Goal: Task Accomplishment & Management: Use online tool/utility

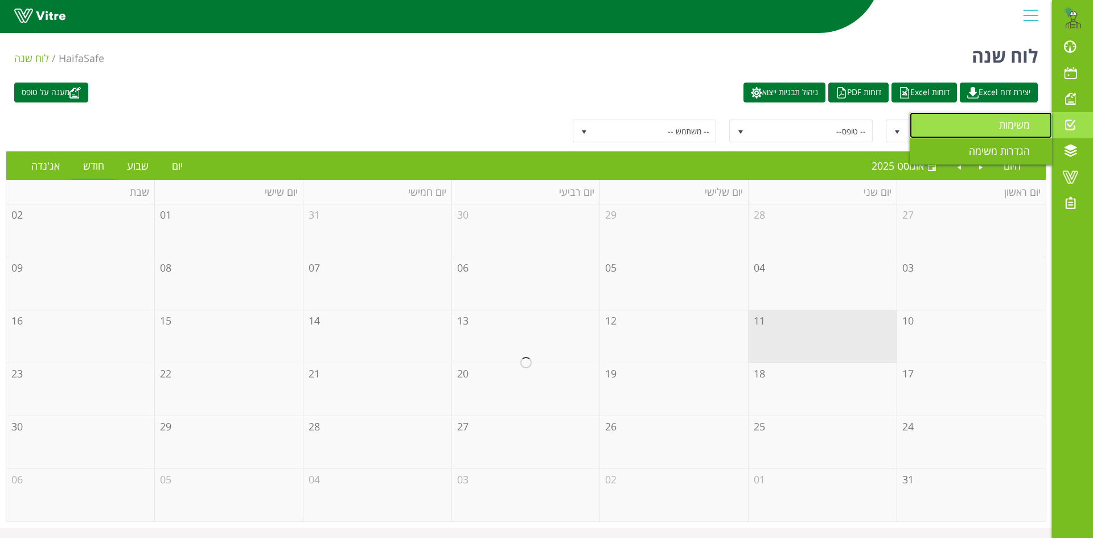
click at [1017, 123] on span "משימות" at bounding box center [1021, 125] width 44 height 14
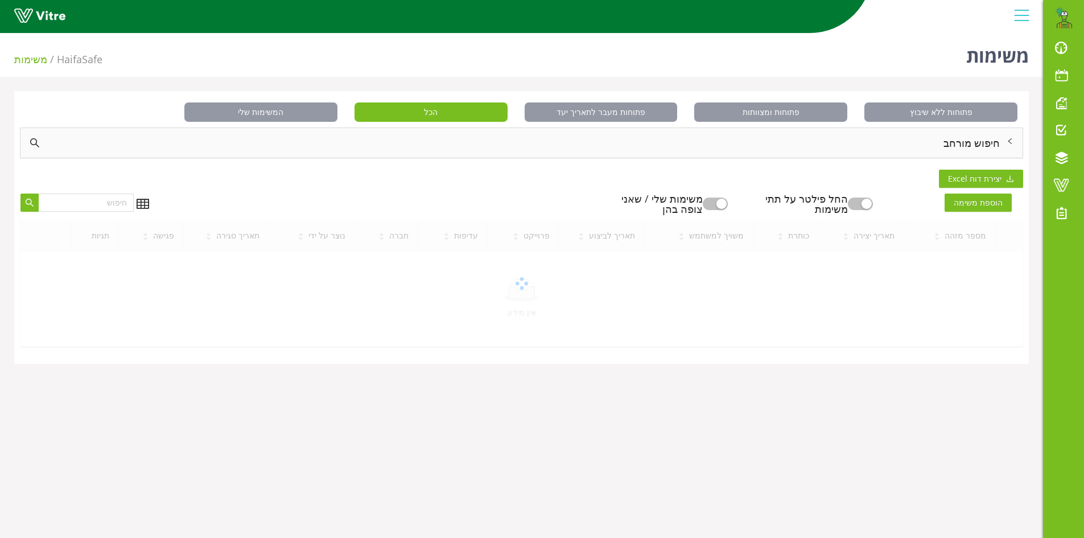
click at [949, 143] on div "חיפוש מורחב" at bounding box center [521, 143] width 1002 height 30
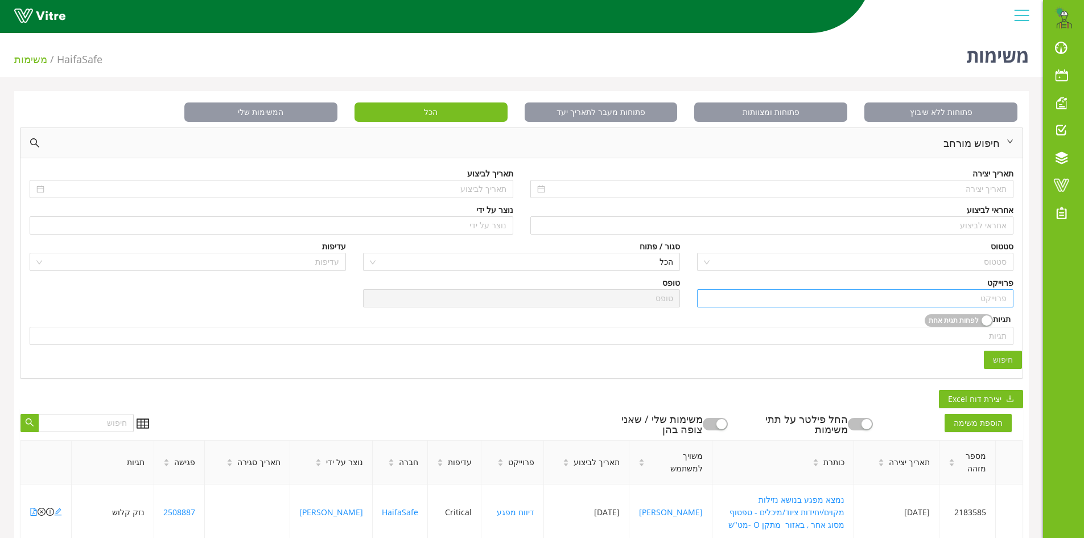
click at [993, 297] on input "search" at bounding box center [855, 298] width 303 height 17
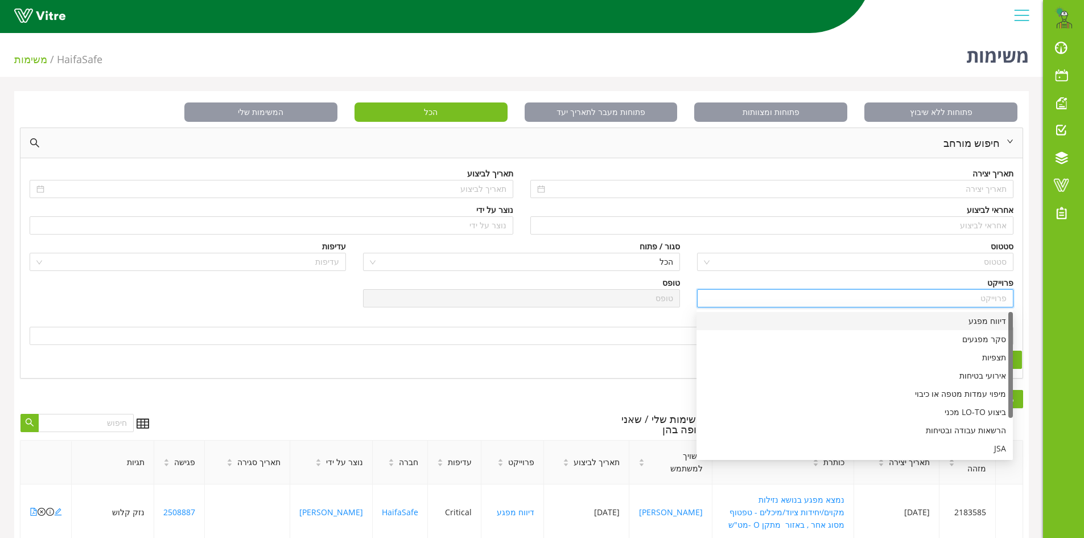
click at [989, 323] on div "דיווח מפגע" at bounding box center [855, 321] width 303 height 13
type input "דיווח מפגע"
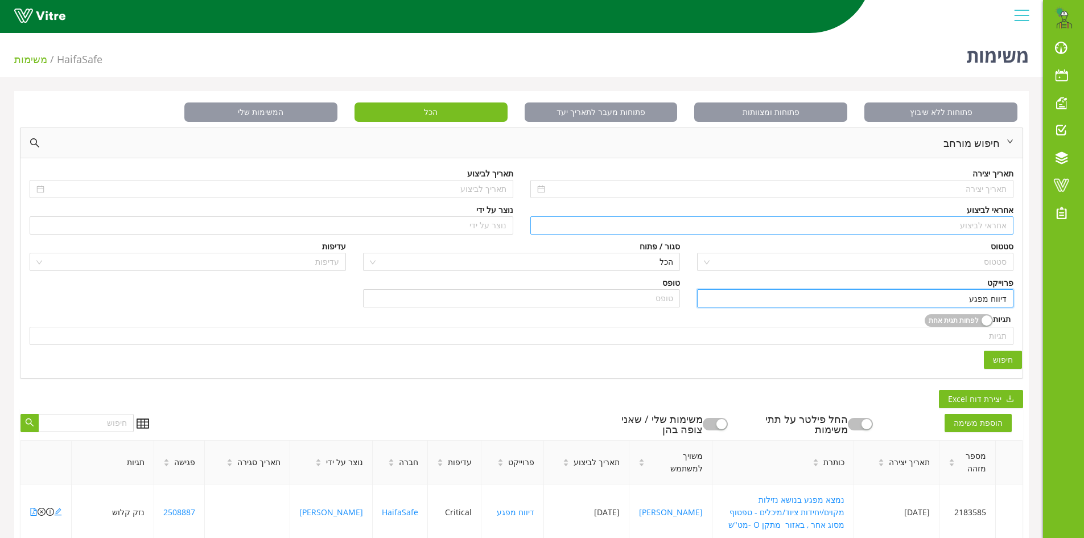
click at [983, 225] on input "search" at bounding box center [772, 225] width 470 height 17
type input "n"
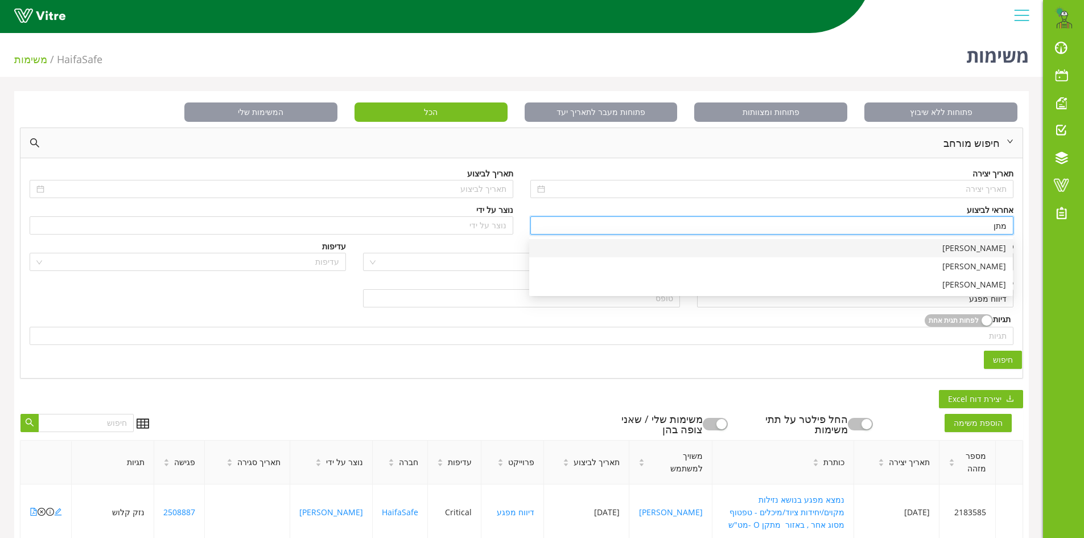
click at [1000, 253] on div "[PERSON_NAME]" at bounding box center [771, 248] width 470 height 13
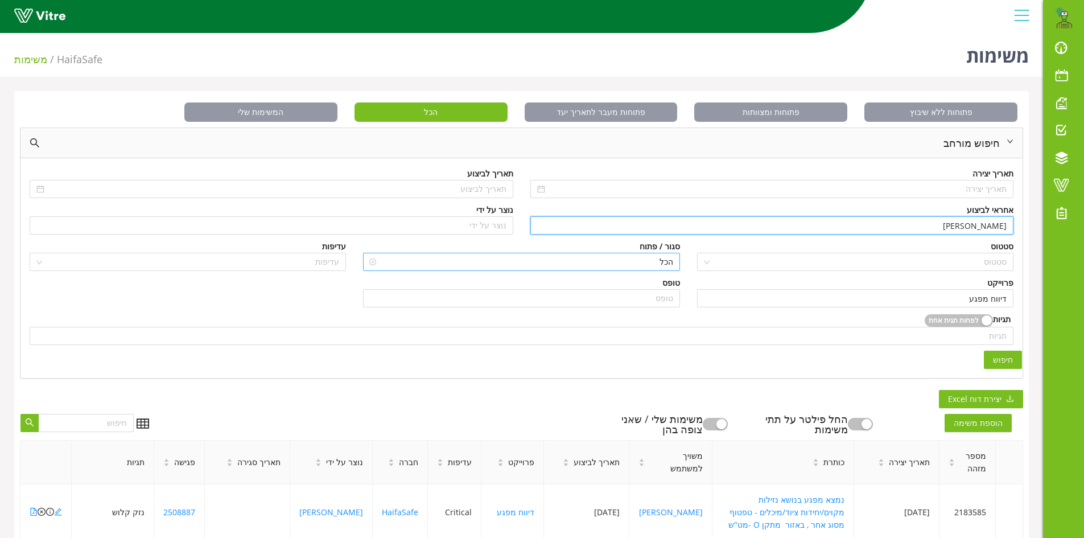
click at [657, 262] on span "הכל" at bounding box center [521, 261] width 303 height 17
type input "[PERSON_NAME]"
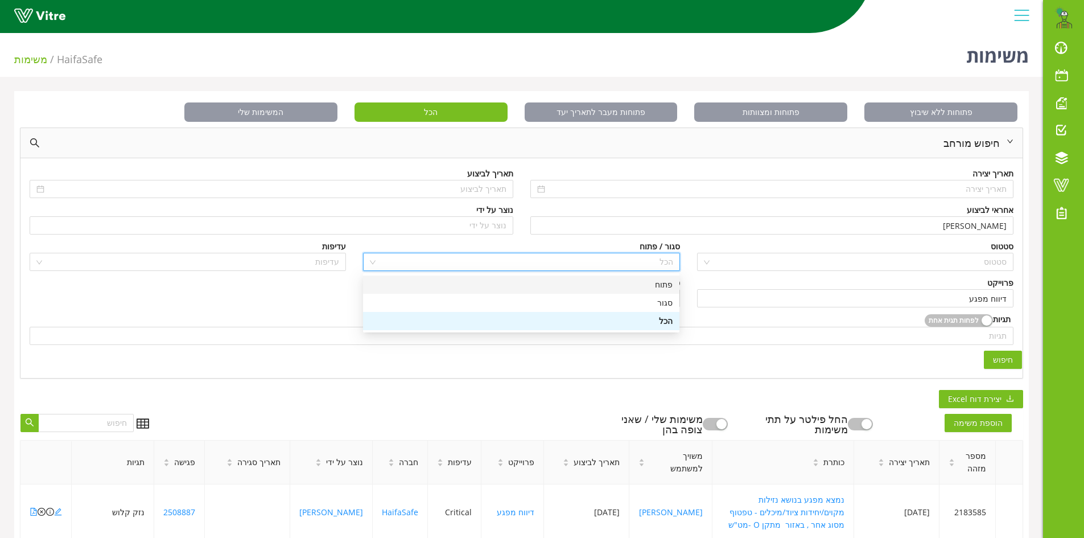
click at [661, 286] on div "פתוח" at bounding box center [521, 284] width 303 height 13
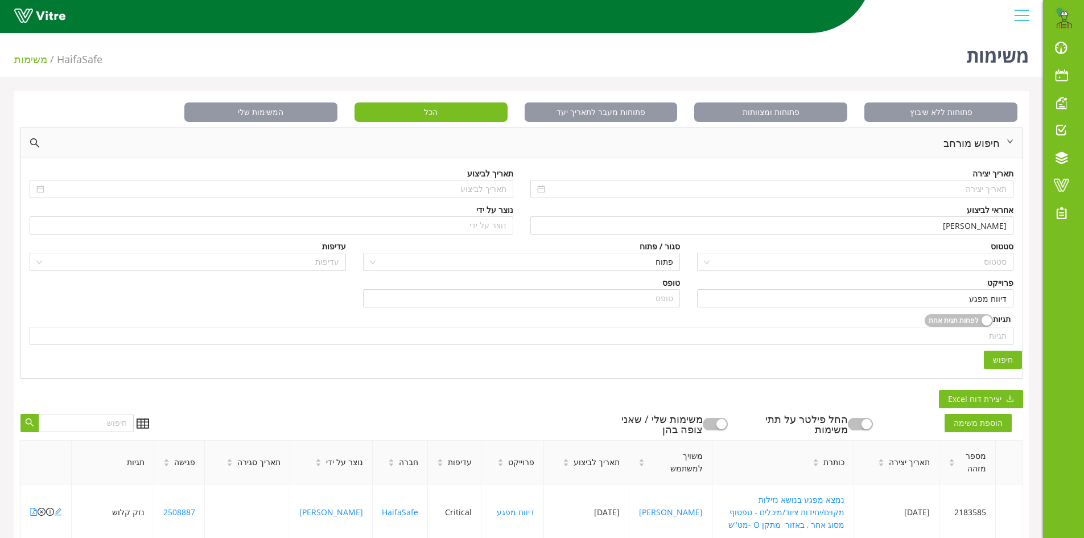
click at [1004, 357] on span "חיפוש" at bounding box center [1003, 359] width 20 height 13
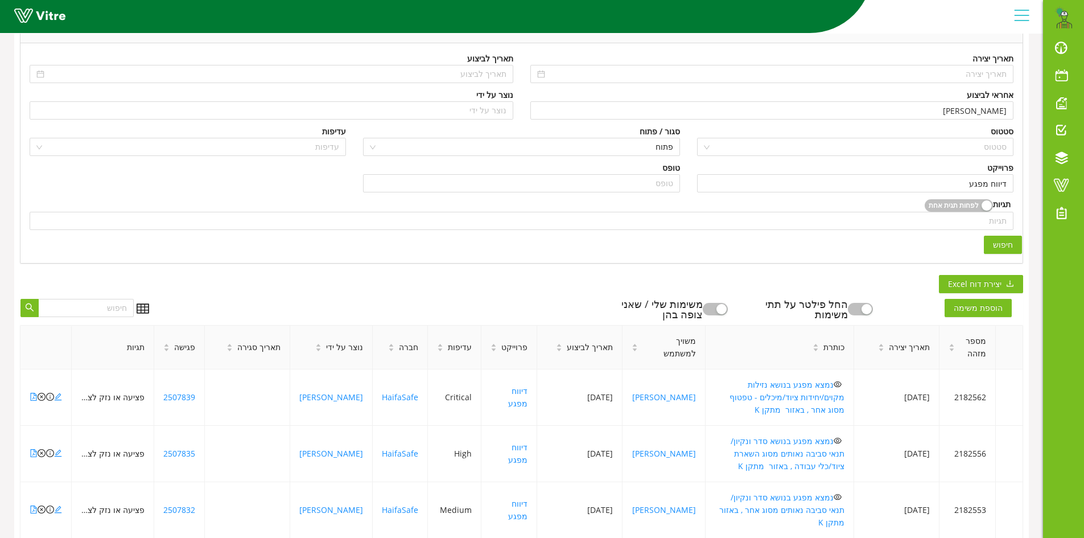
scroll to position [171, 0]
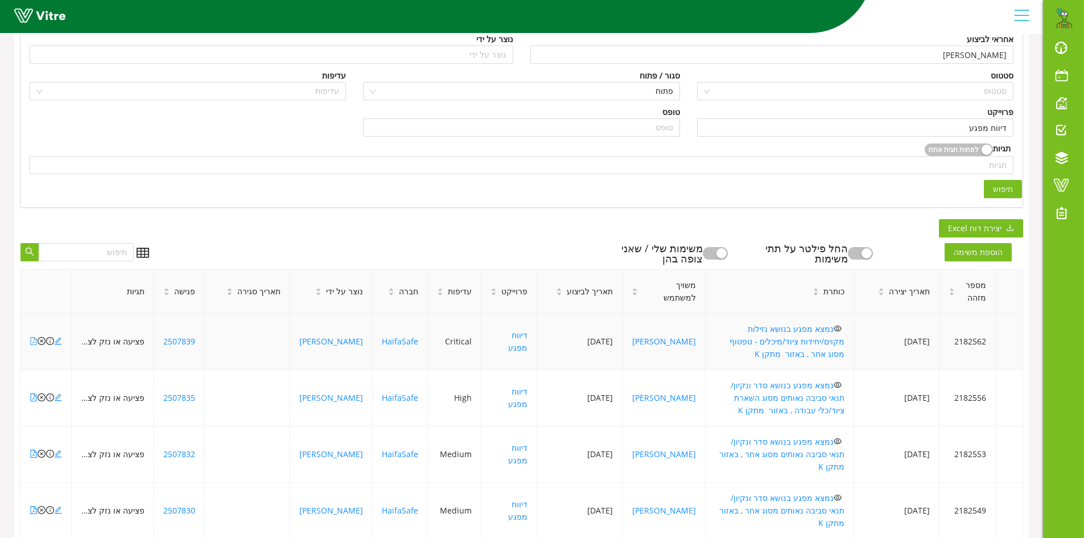
click at [32, 337] on icon "file-pdf" at bounding box center [34, 341] width 8 height 8
click at [40, 337] on icon "close-circle" at bounding box center [42, 341] width 8 height 8
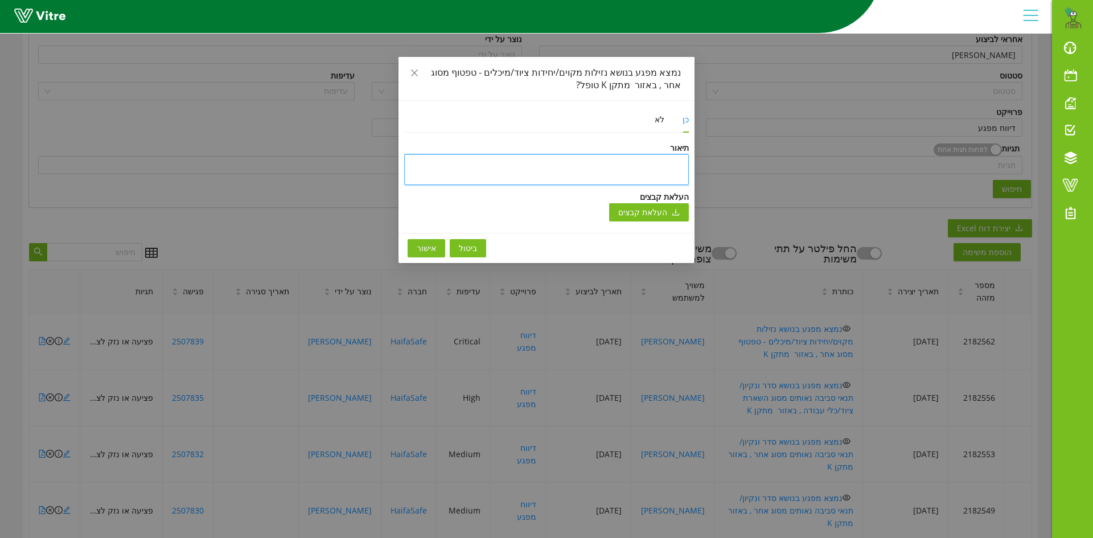
click at [577, 166] on textarea at bounding box center [546, 169] width 285 height 31
type textarea "ט"
type textarea "טו"
type textarea "טופ"
type textarea "טופל"
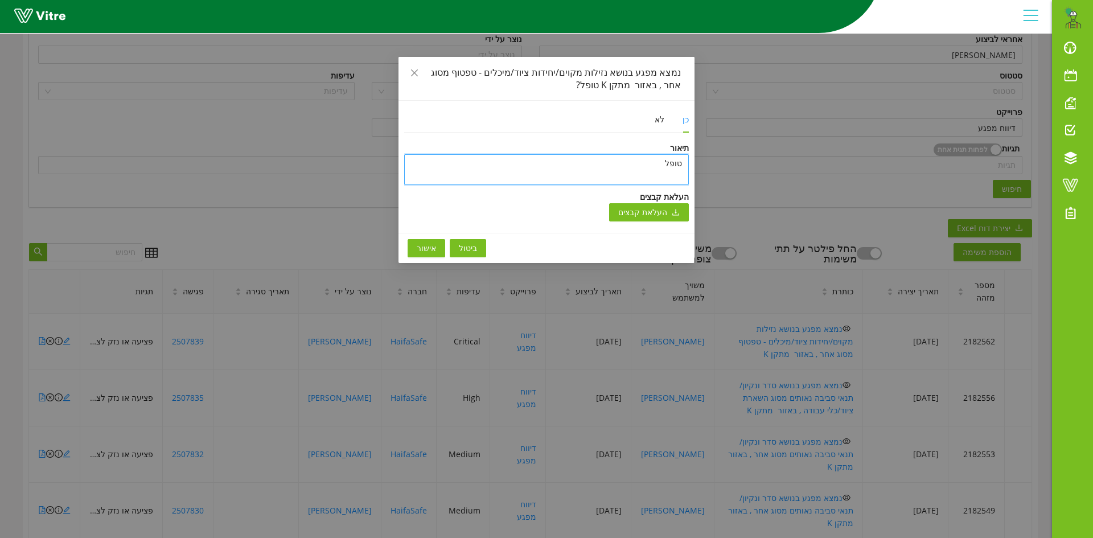
type textarea "טופל"
type textarea "טופל ו"
type textarea "טופל ונ"
type textarea "טופל וני"
type textarea "טופל וניס"
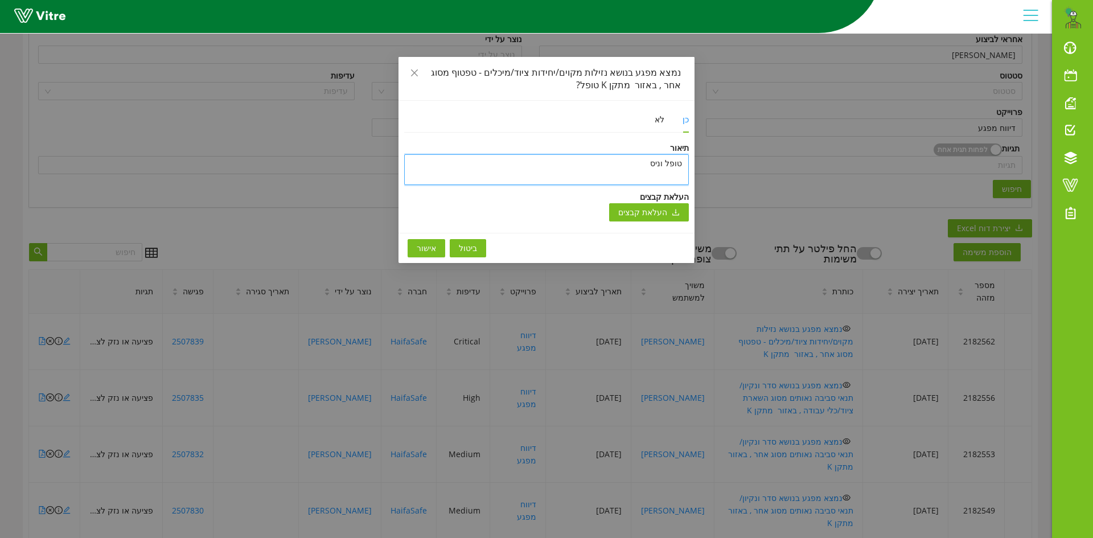
type textarea "טופל וניסג"
type textarea "טופל וניסגר"
type textarea "טופל וניסגר ב"
type textarea "טופל וניסגר בת"
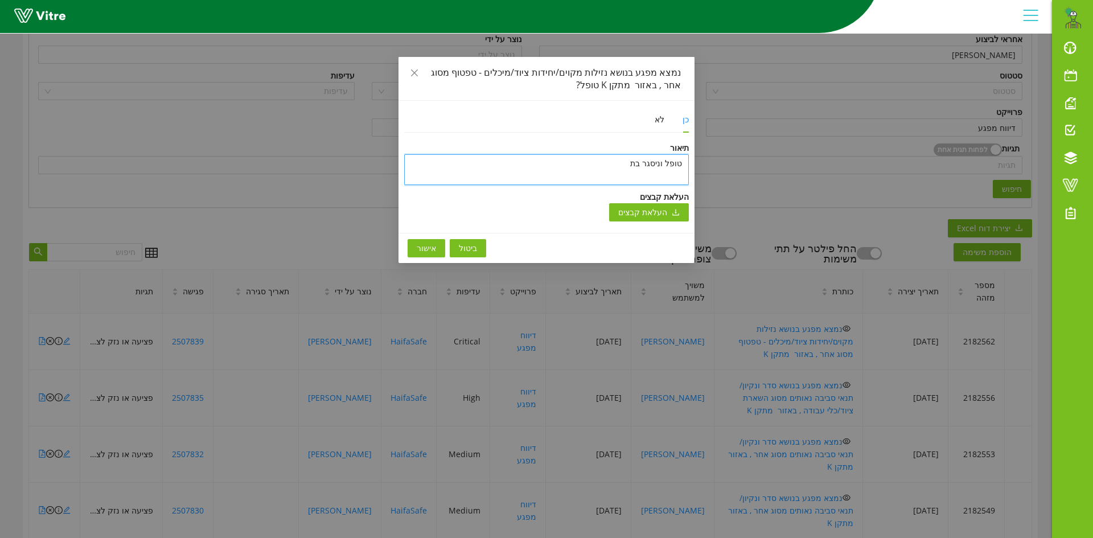
type textarea "טופל וניסגר בתן"
type textarea "טופל וניסגר בת"
type textarea "טופל וניסגר בתו"
type textarea "טופל וניסגר בתוכ"
type textarea "טופל וניסגר בתוכנ"
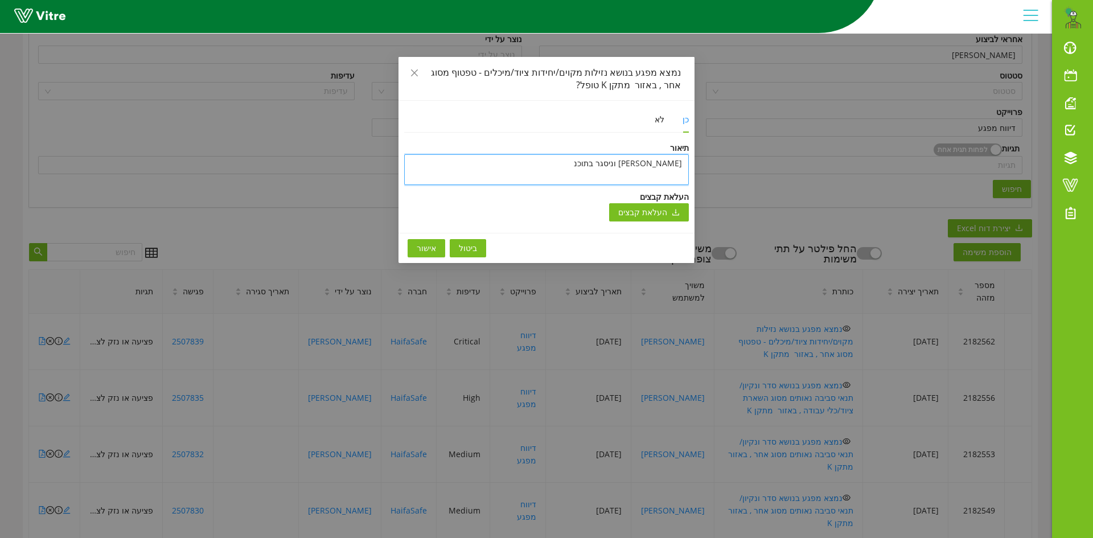
type textarea "טופל וניסגר בתוכנה"
click at [606, 166] on textarea "טופל וניסגר בתוכנה" at bounding box center [546, 169] width 285 height 31
type textarea "טופל וניסגר בתוכנה"
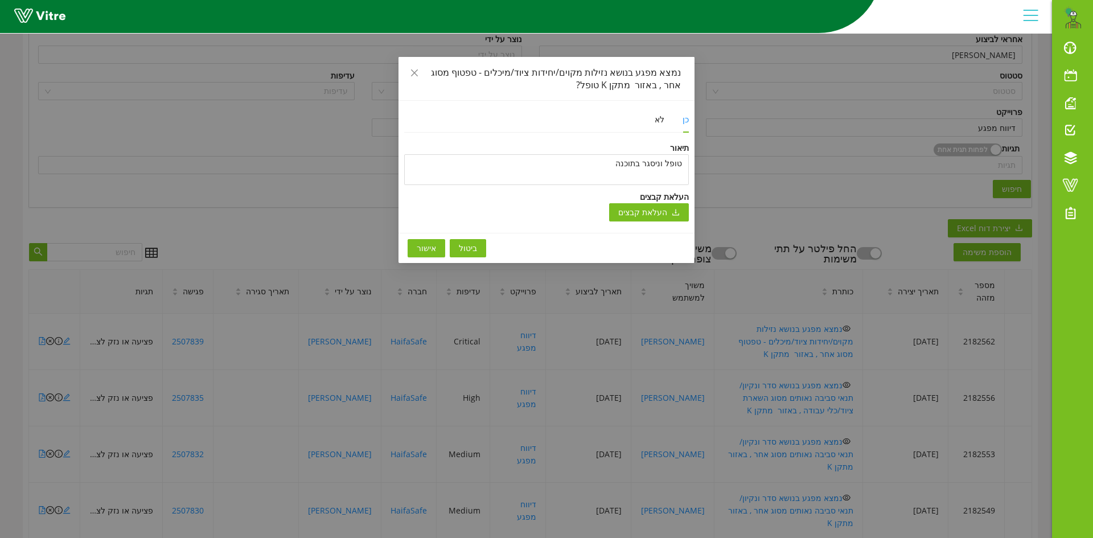
click at [428, 253] on span "אישור" at bounding box center [426, 248] width 19 height 13
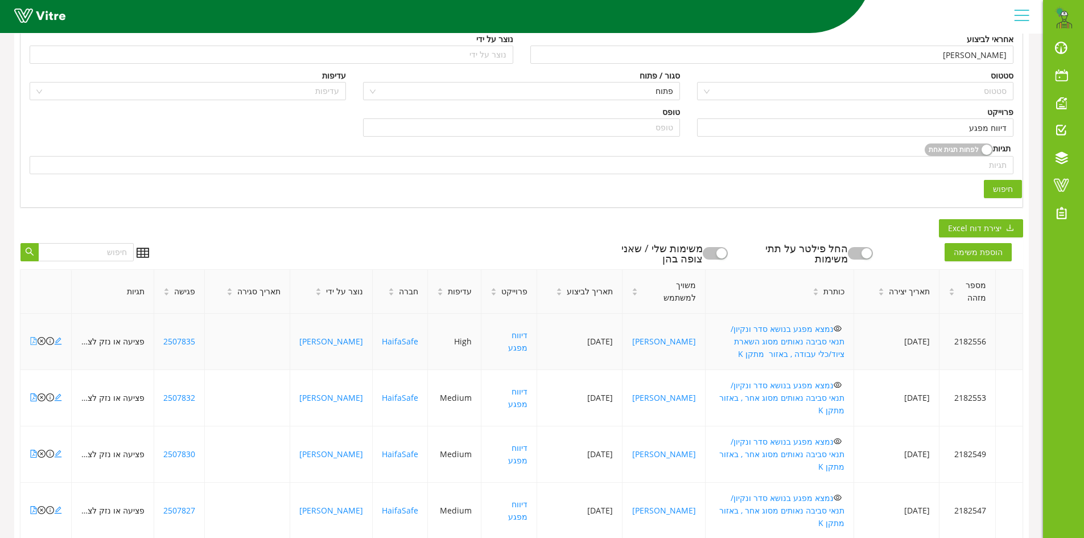
click at [35, 337] on icon "file-pdf" at bounding box center [34, 341] width 8 height 8
click at [40, 337] on icon "close-circle" at bounding box center [42, 341] width 8 height 8
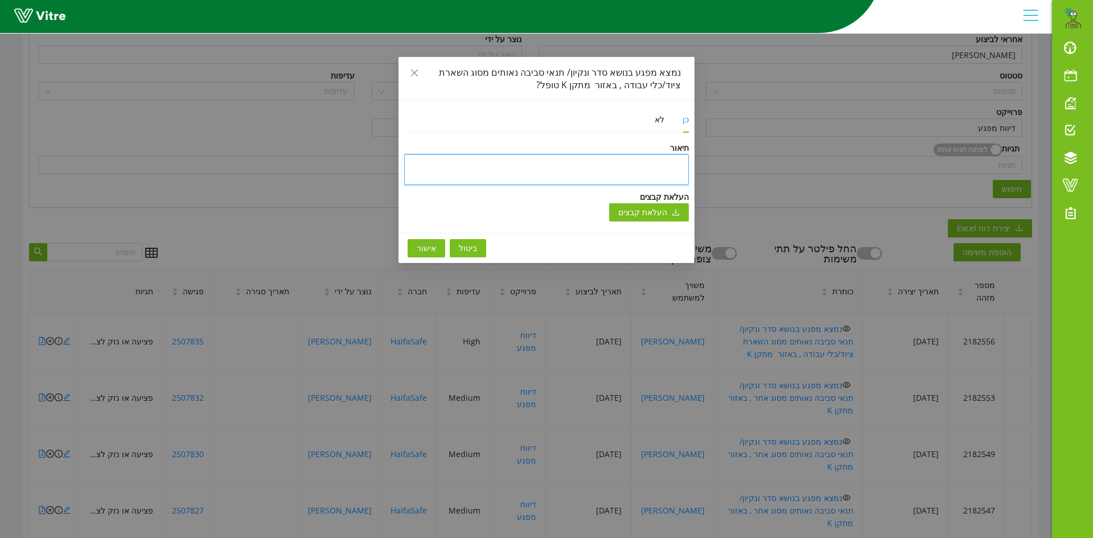
click at [635, 165] on textarea at bounding box center [546, 169] width 285 height 31
paste textarea "טופל וניסגר בתוכנה"
type textarea "טופל וניסגר בתוכנה"
click at [430, 246] on span "אישור" at bounding box center [426, 248] width 19 height 13
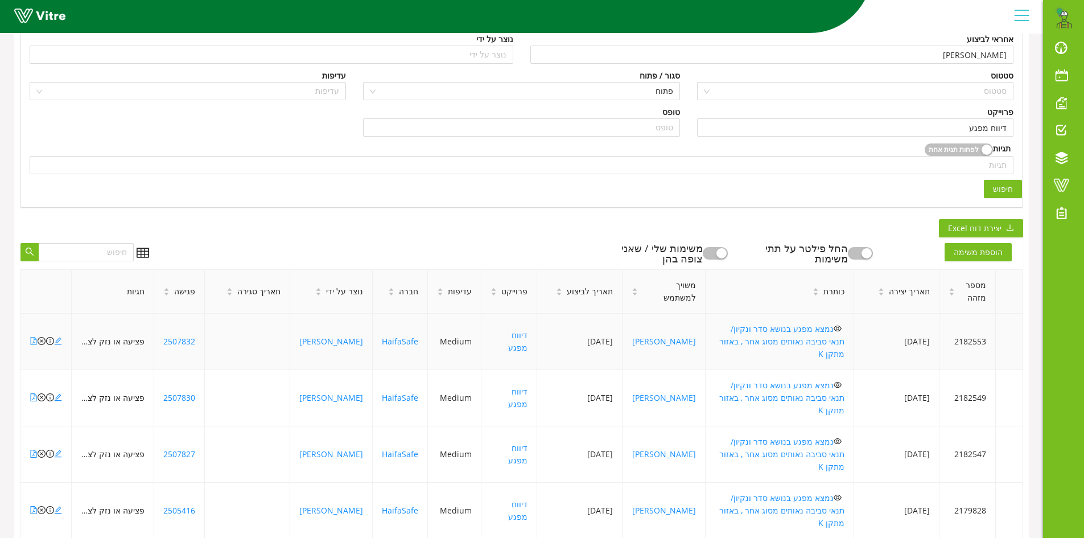
click at [31, 337] on icon "file-pdf" at bounding box center [34, 341] width 6 height 8
click at [31, 450] on icon "file-pdf" at bounding box center [34, 454] width 8 height 8
click at [31, 393] on icon "file-pdf" at bounding box center [34, 397] width 8 height 8
click at [32, 450] on icon "file-pdf" at bounding box center [34, 454] width 8 height 8
click at [33, 393] on icon "file-pdf" at bounding box center [34, 397] width 8 height 8
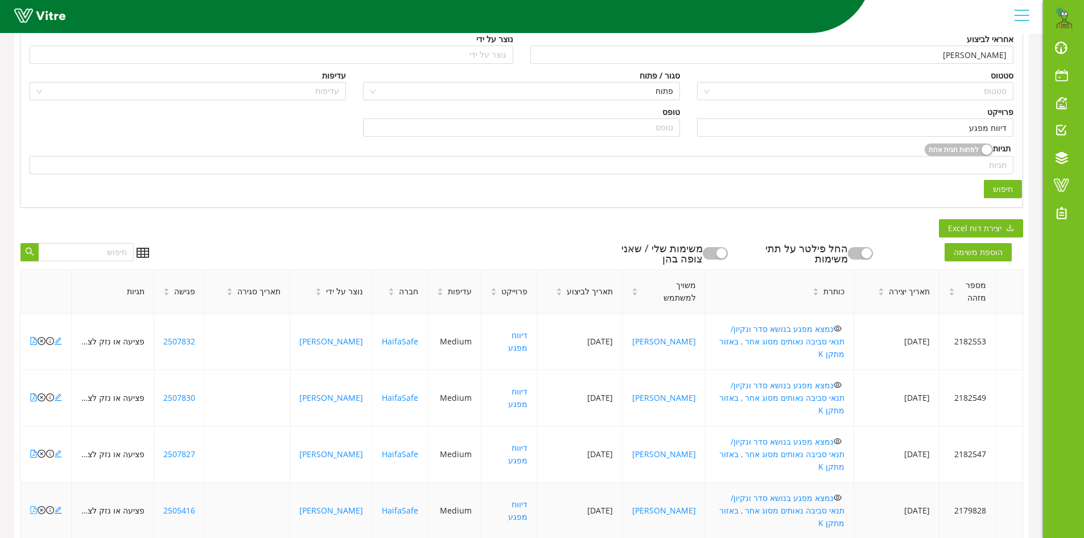
click at [32, 506] on icon "file-pdf" at bounding box center [34, 510] width 8 height 8
click at [32, 450] on icon "file-pdf" at bounding box center [34, 454] width 8 height 8
click at [42, 450] on icon "close-circle" at bounding box center [42, 454] width 8 height 8
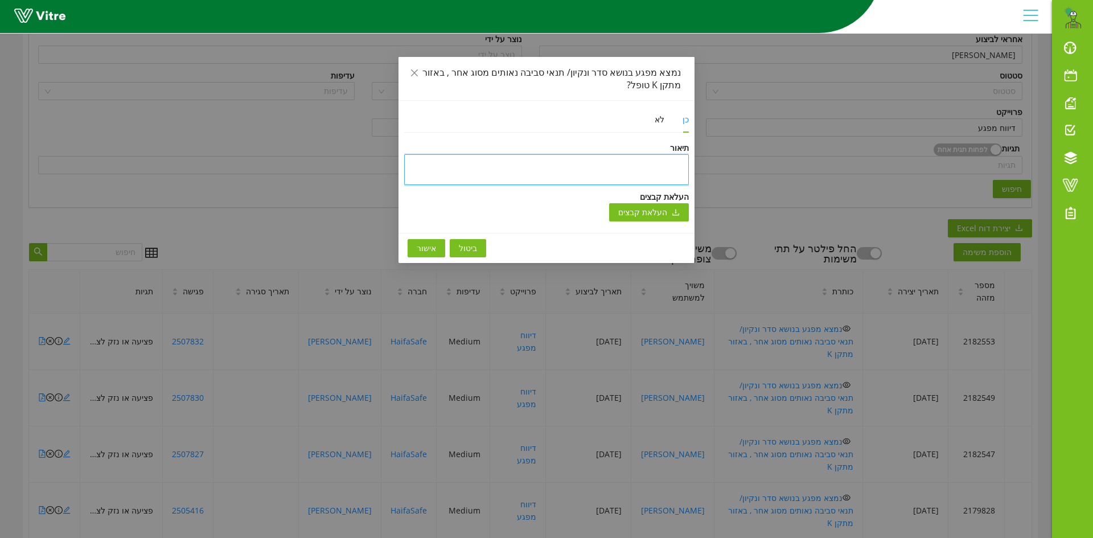
click at [577, 157] on textarea at bounding box center [546, 169] width 285 height 31
type textarea "b"
type textarea "bh"
type textarea "bhx"
type textarea "bhxd"
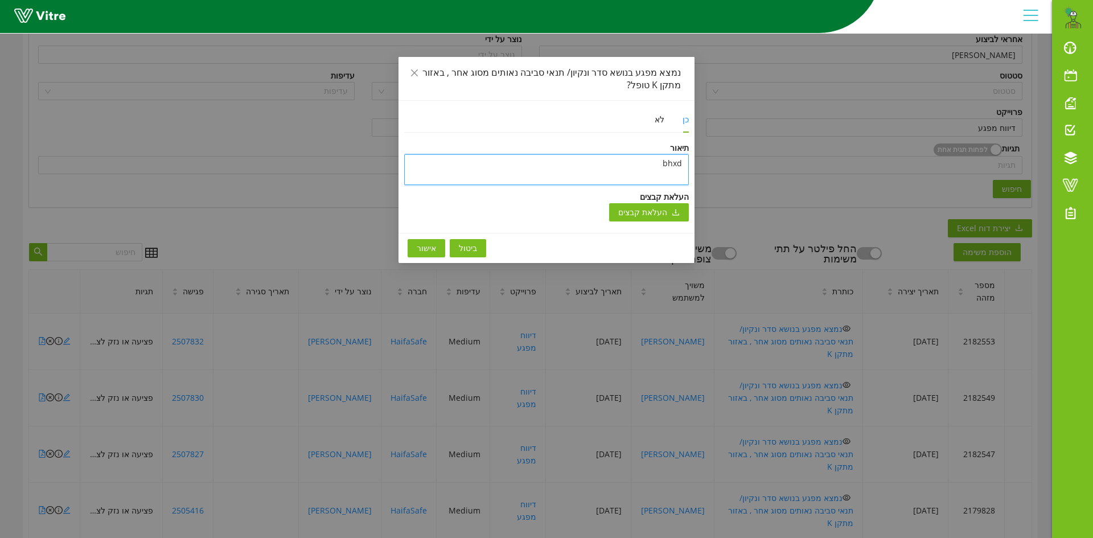
type textarea "bhxdr"
type textarea "bhxd"
type textarea "bhx"
type textarea "bh"
type textarea "b"
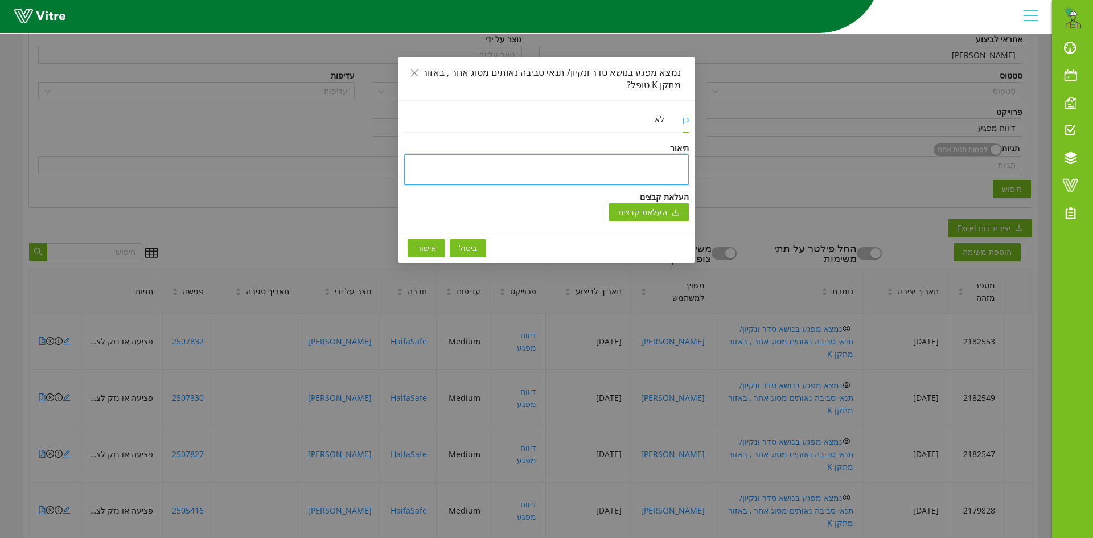
type textarea "נ"
type textarea "ני"
type textarea "ניס"
type textarea "ניסג"
type textarea "ניסגר"
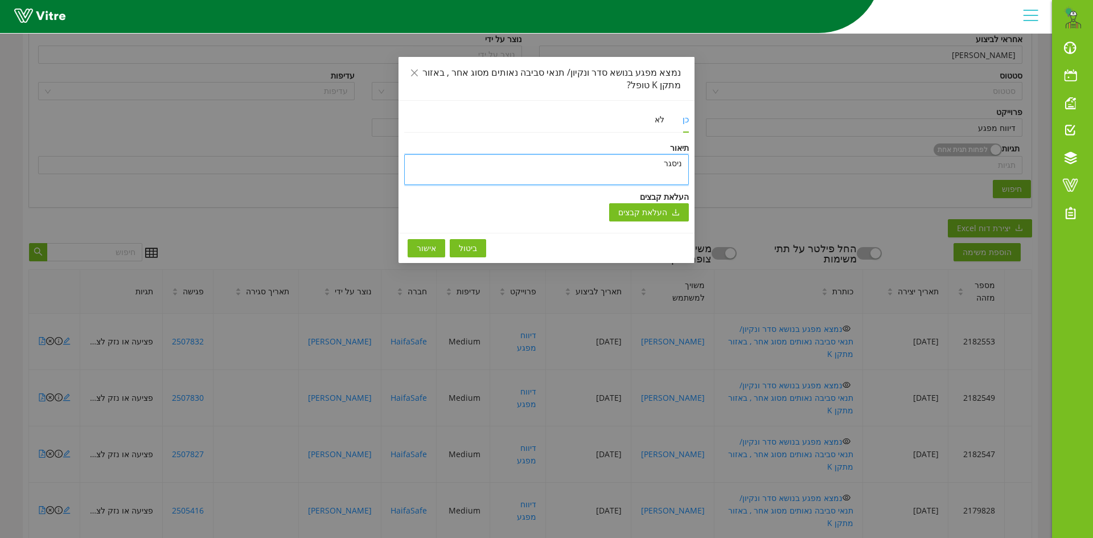
type textarea "ניסגר"
type textarea "ניסגר ע"
type textarea "ניסגר עק"
type textarea "ניסגר עקב"
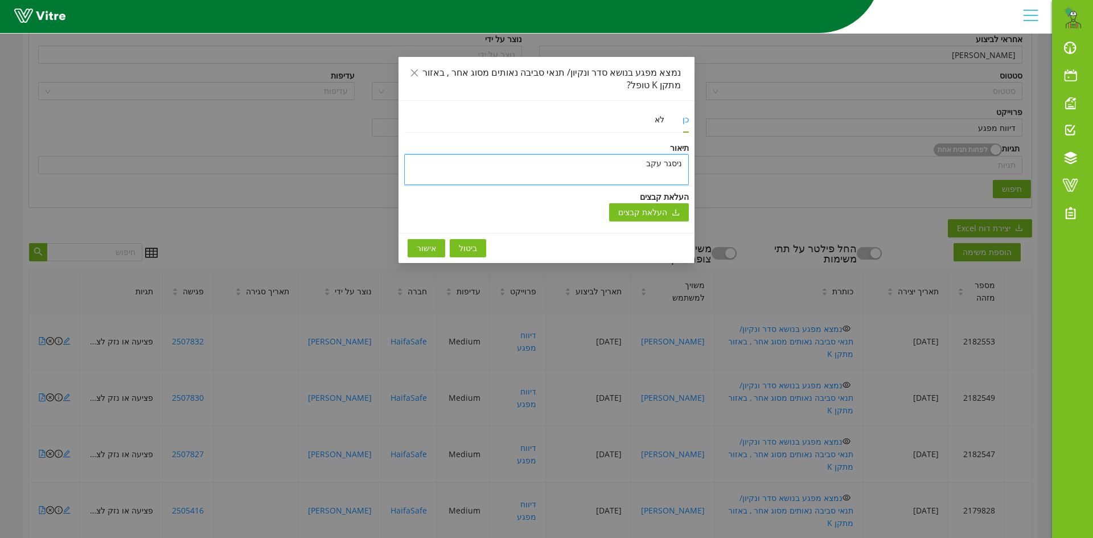
type textarea "ניסגר עקב כ"
type textarea "ניסגר עקב כפ"
type textarea "ניסגר עקב כפל"
type textarea "ניסגר עקב כפל מ"
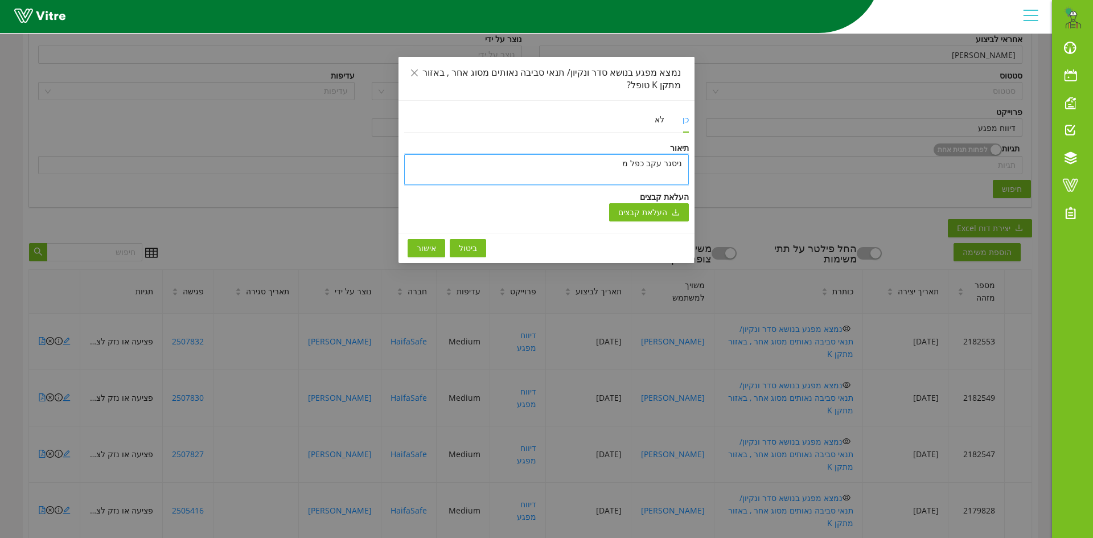
type textarea "ניסגר עקב כפל מפ"
type textarea "ניסגר עקב כפל מפג"
type textarea "ניסגר עקב כפל מפגע"
click at [431, 245] on span "אישור" at bounding box center [426, 248] width 19 height 13
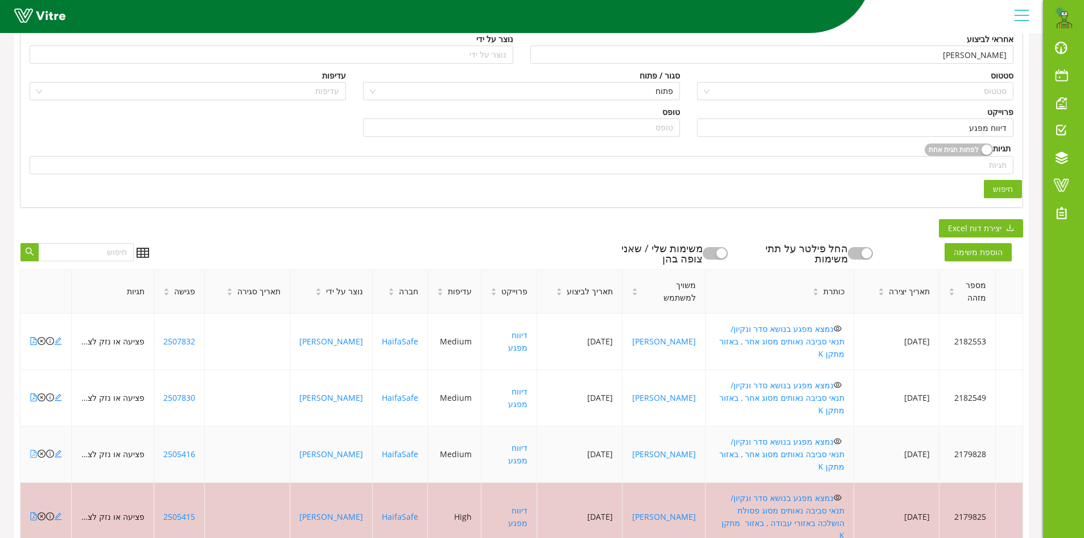
click at [32, 450] on icon "file-pdf" at bounding box center [34, 454] width 8 height 8
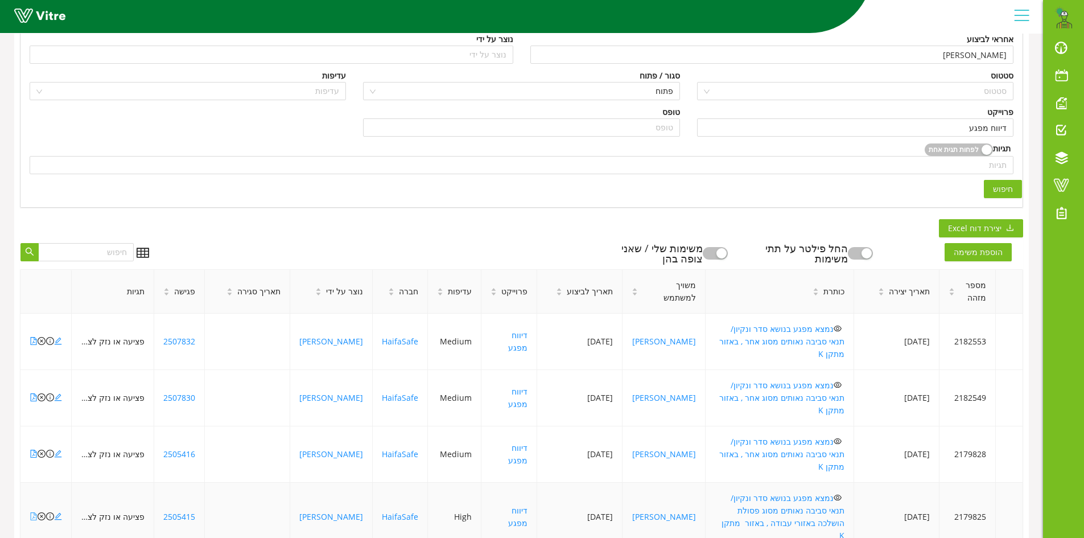
click at [31, 512] on icon "file-pdf" at bounding box center [34, 516] width 8 height 8
click at [40, 512] on icon "close-circle" at bounding box center [42, 516] width 8 height 8
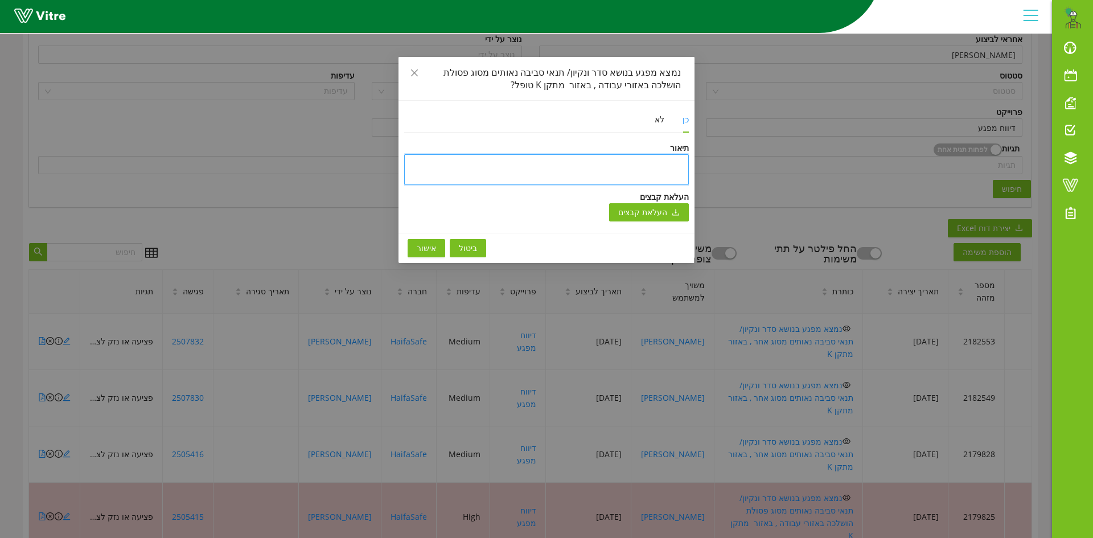
click at [616, 162] on textarea at bounding box center [546, 169] width 285 height 31
paste textarea "טופל וניסגר בתוכנה"
type textarea "טופל וניסגר בתוכנה"
click at [421, 249] on span "אישור" at bounding box center [426, 248] width 19 height 13
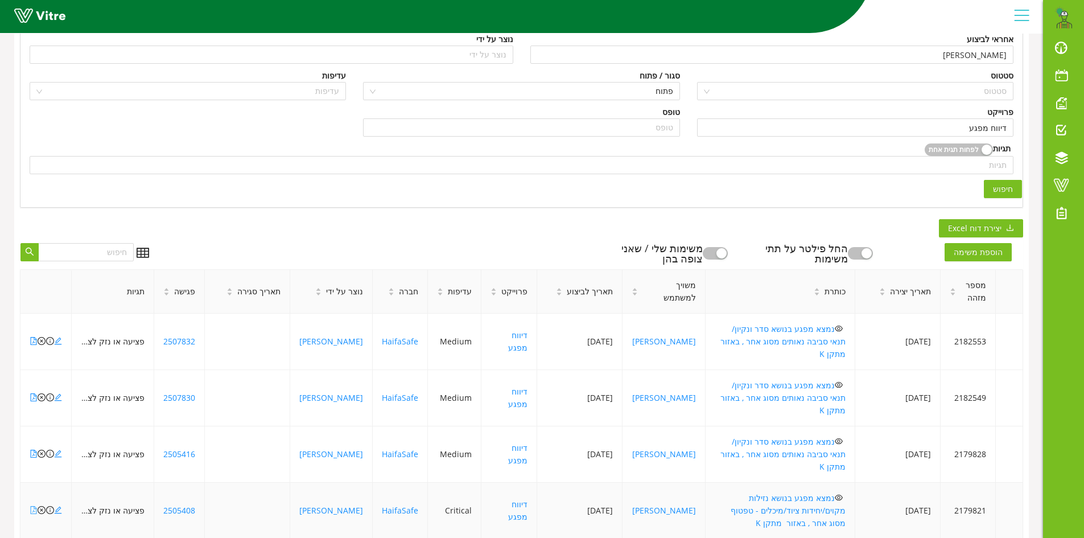
click at [32, 506] on icon "file-pdf" at bounding box center [34, 510] width 8 height 8
click at [42, 506] on icon "close-circle" at bounding box center [42, 510] width 8 height 8
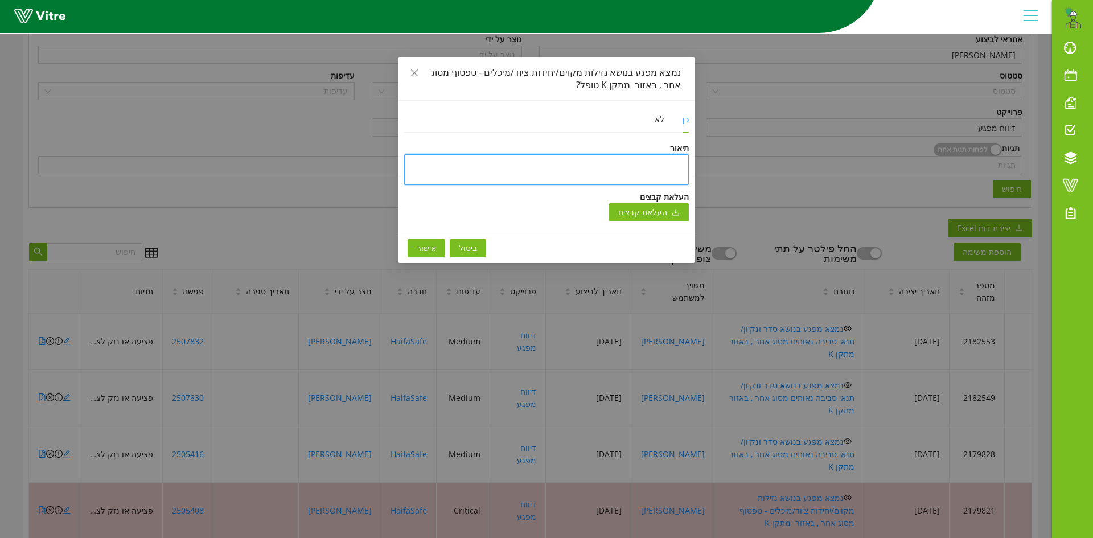
click at [616, 167] on textarea at bounding box center [546, 169] width 285 height 31
type textarea "נ"
type textarea "ני"
type textarea "ניס"
type textarea "ניסג"
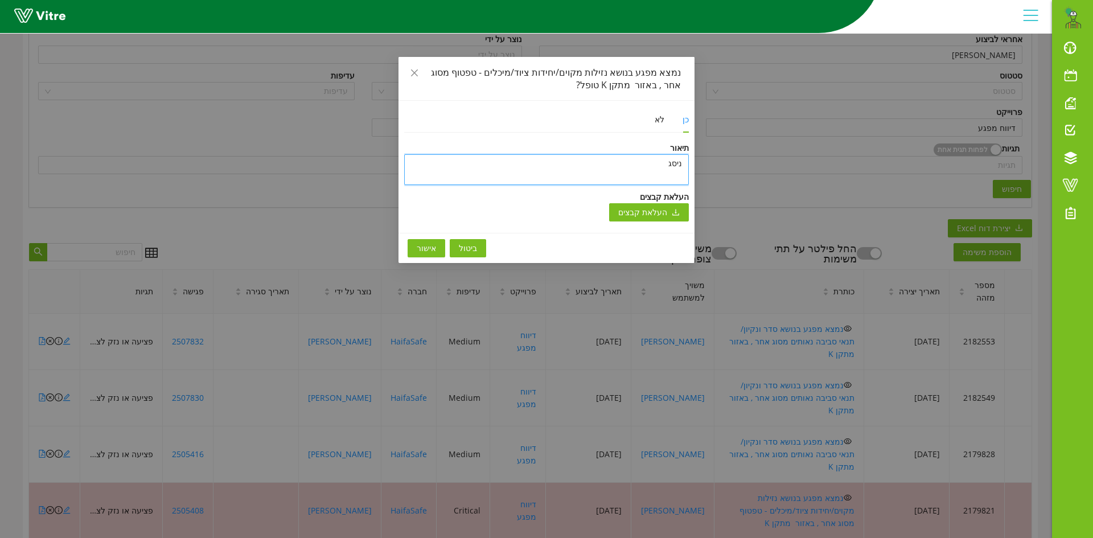
type textarea "ניסגר"
type textarea "ניסגר ע"
type textarea "ניסגר עק"
type textarea "ניסגר עקב"
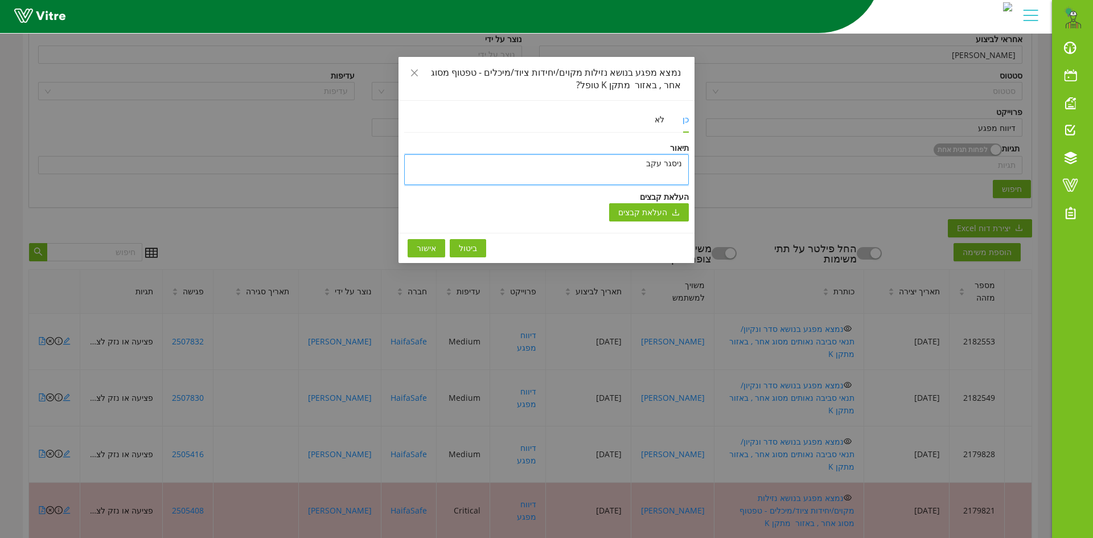
type textarea "ניסגר עקב"
type textarea "ניסגר עקב כ"
type textarea "ניסגר עקב כפ"
type textarea "ניסגר עקב כפל"
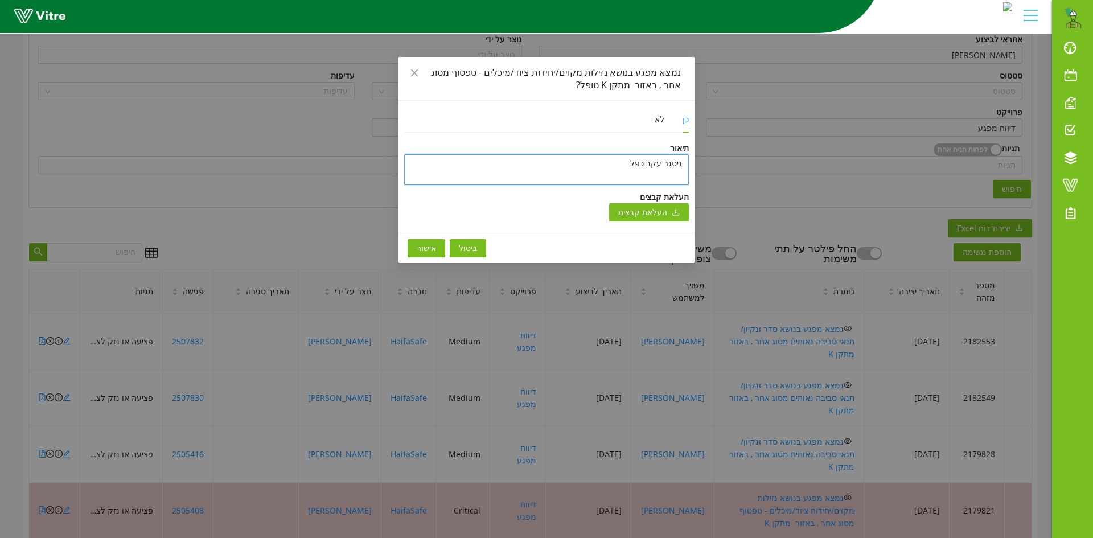
type textarea "ניסגר עקב כפל מ"
type textarea "ניסגר עקב כפל מפ"
type textarea "ניסגר עקב כפל מפג"
type textarea "ניסגר עקב כפל מפגע"
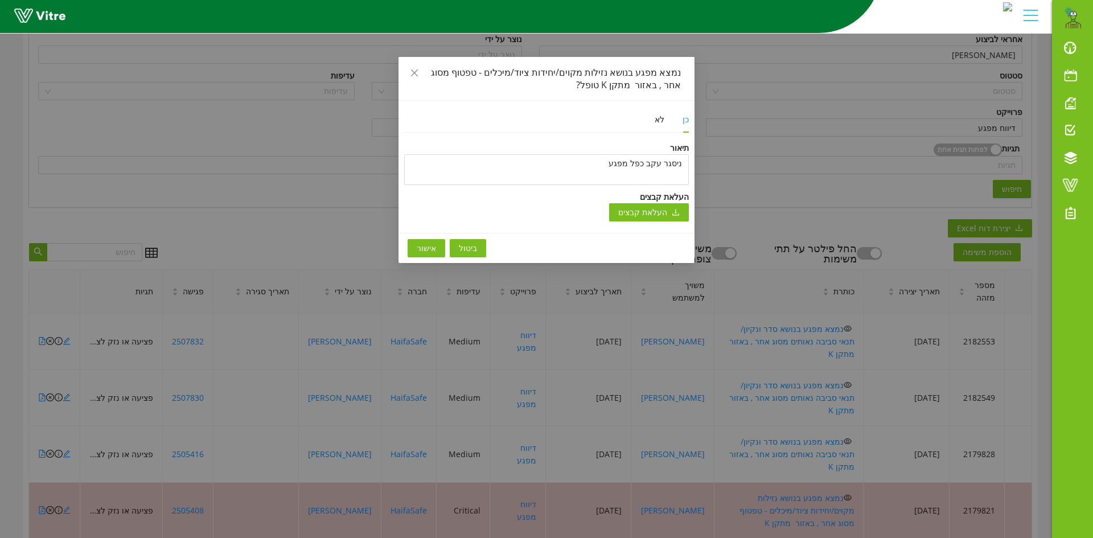
click at [422, 249] on span "אישור" at bounding box center [426, 248] width 19 height 13
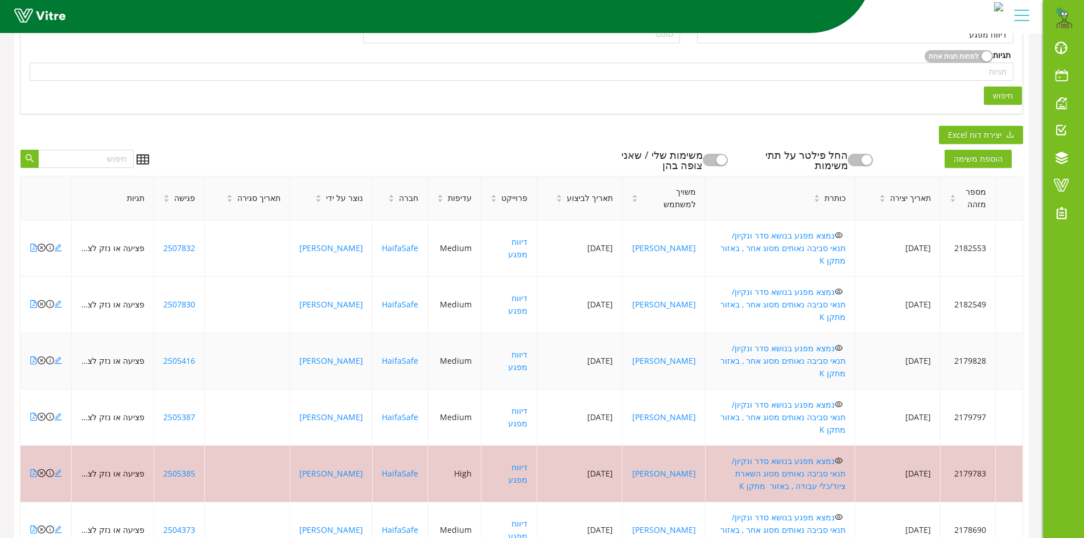
scroll to position [285, 0]
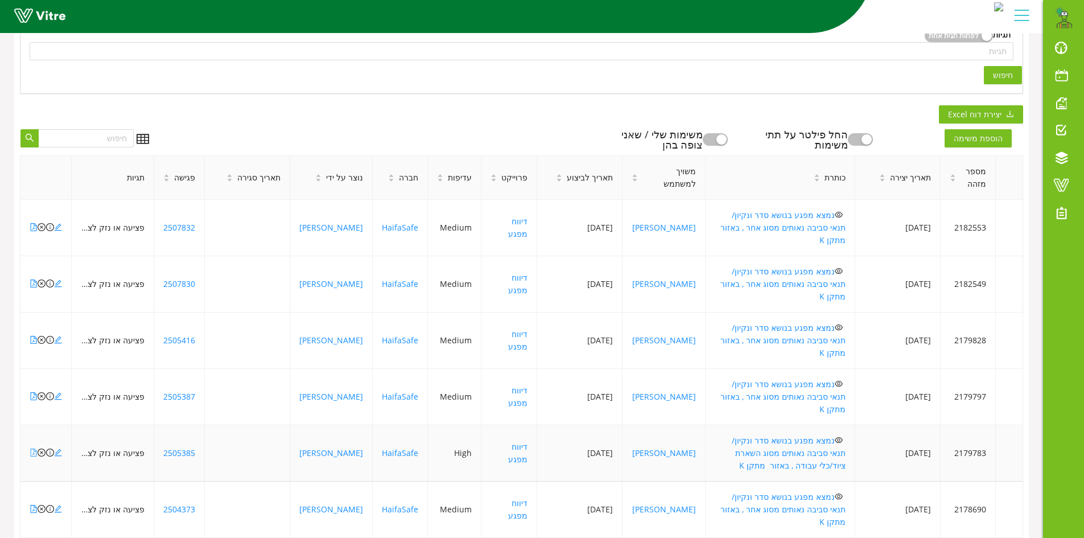
click at [32, 449] on icon "file-pdf" at bounding box center [34, 453] width 8 height 8
click at [42, 449] on icon "close-circle" at bounding box center [42, 453] width 8 height 8
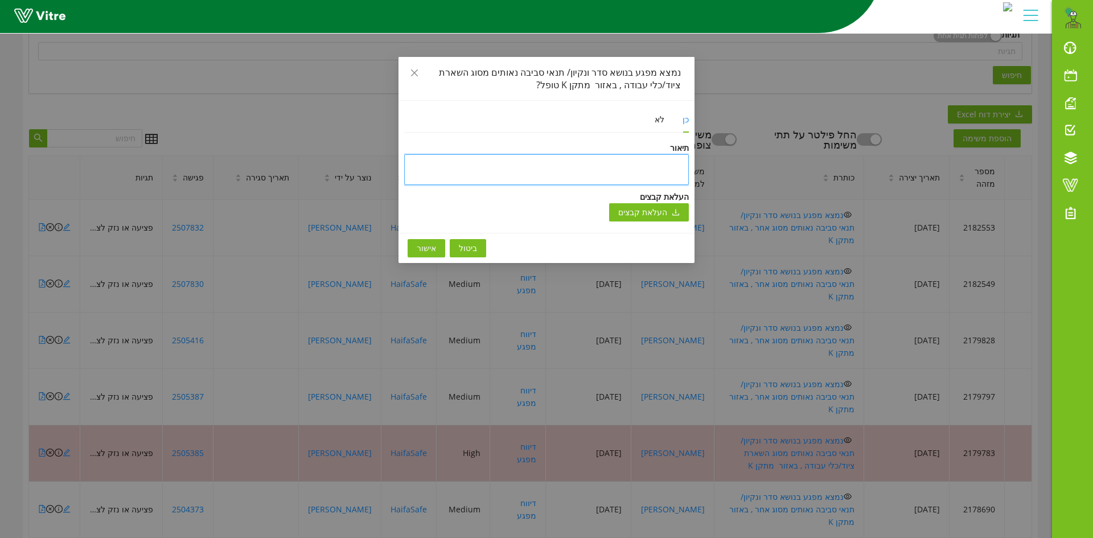
click at [544, 162] on textarea at bounding box center [546, 169] width 285 height 31
paste textarea "טופל וניסגר בתוכנה"
type textarea "טופל וניסגר בתוכנה"
click at [427, 248] on span "אישור" at bounding box center [426, 248] width 19 height 13
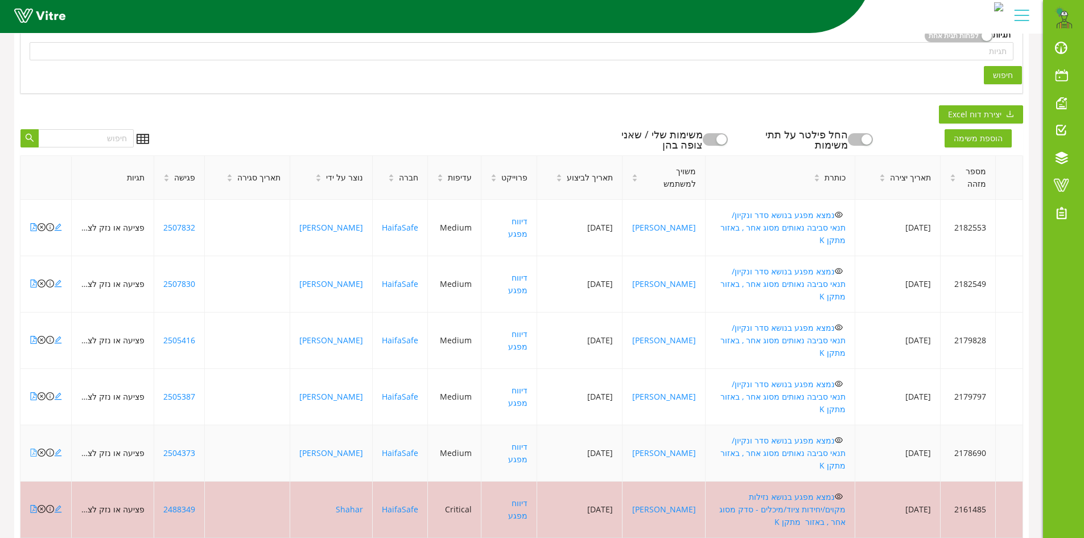
click at [32, 449] on icon "file-pdf" at bounding box center [34, 453] width 8 height 8
click at [40, 449] on icon "close-circle" at bounding box center [42, 453] width 8 height 8
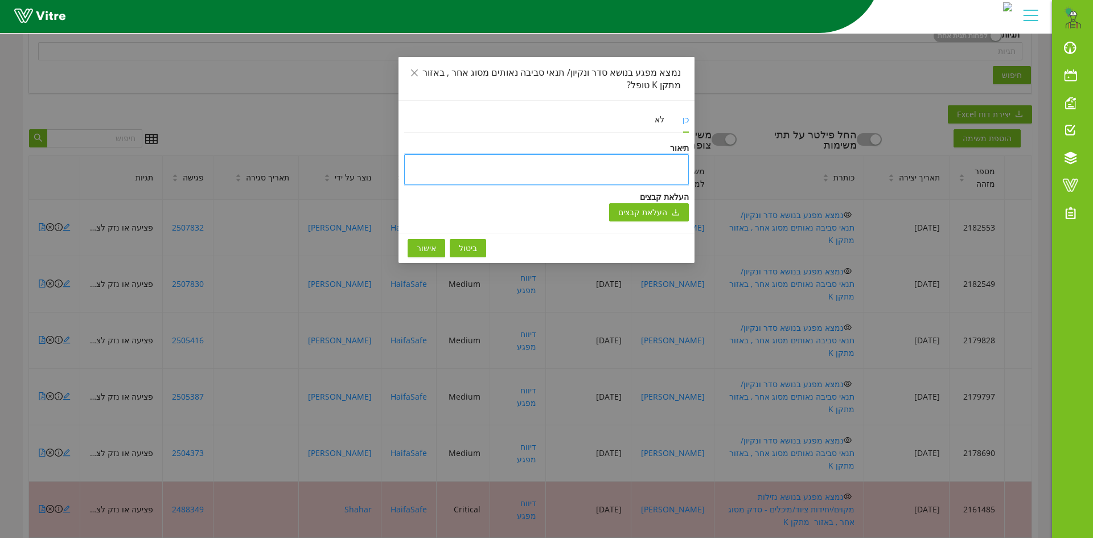
click at [586, 160] on textarea at bounding box center [546, 169] width 285 height 31
paste textarea "טופל וניסגר בתוכנה"
type textarea "טופל וניסגר בתוכנה"
click at [424, 248] on span "אישור" at bounding box center [426, 248] width 19 height 13
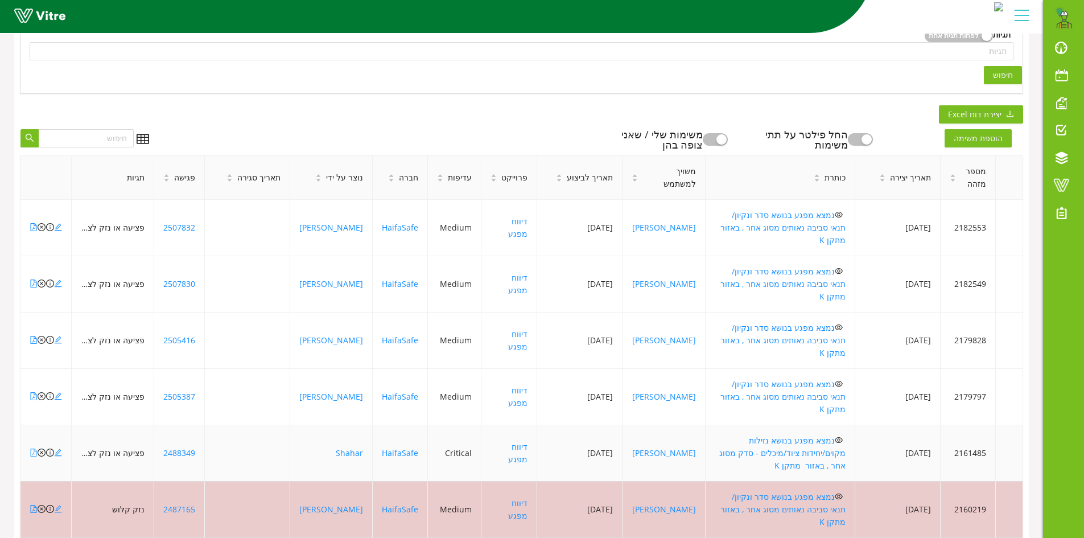
click at [32, 449] on icon "file-pdf" at bounding box center [34, 453] width 8 height 8
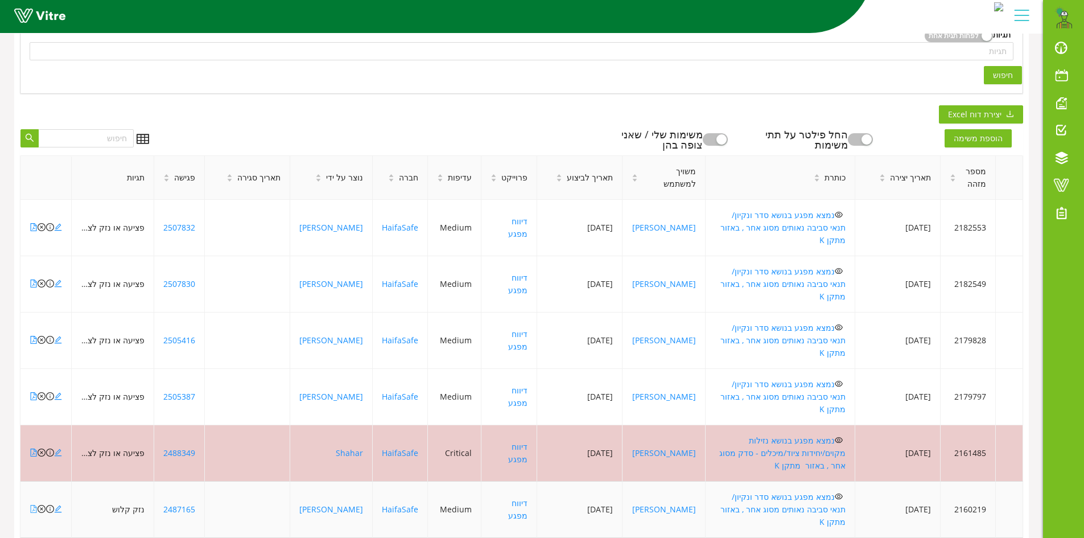
click at [30, 505] on icon "file-pdf" at bounding box center [34, 509] width 8 height 8
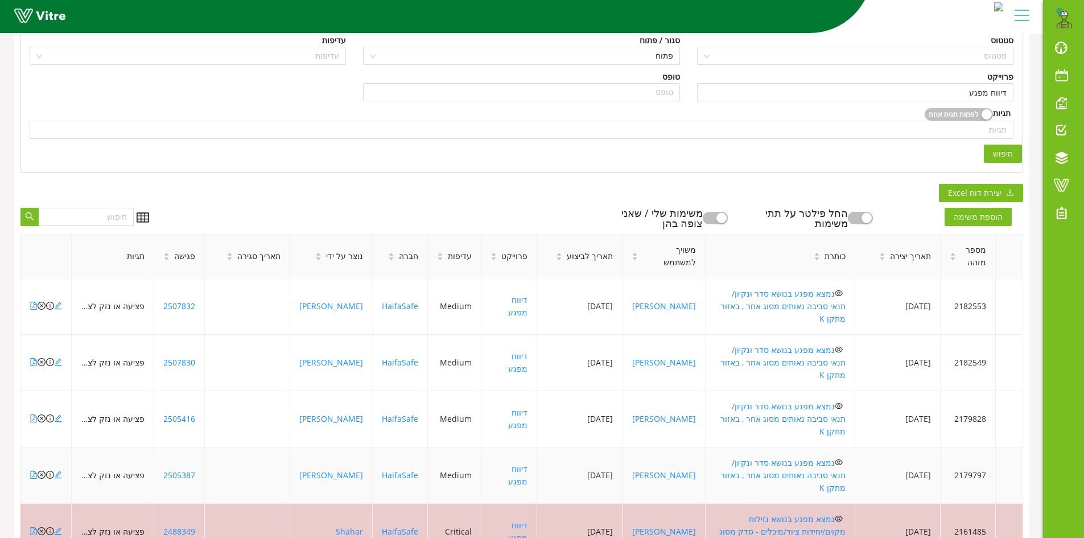
scroll to position [219, 0]
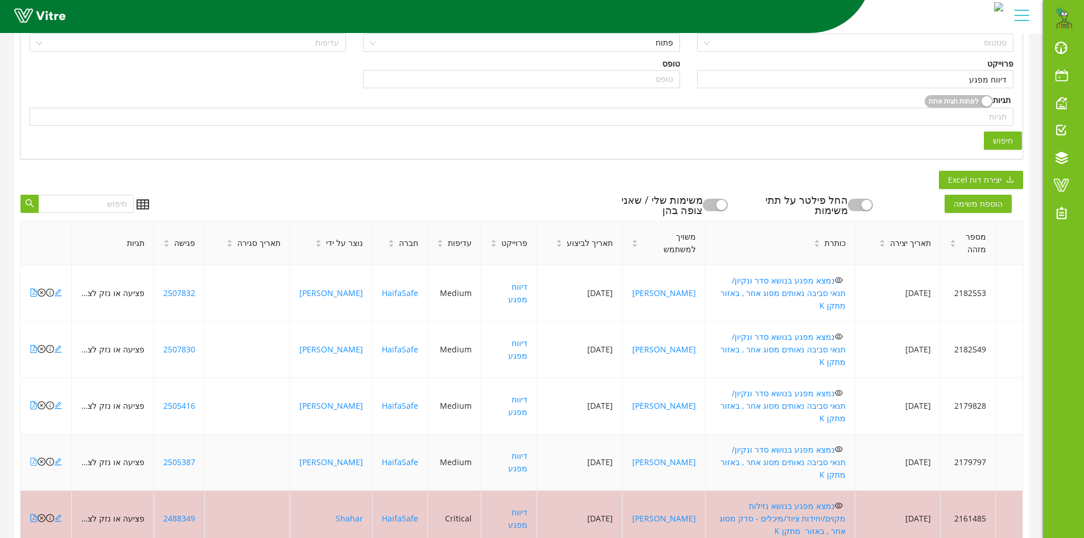
click at [33, 458] on icon "file-pdf" at bounding box center [34, 462] width 8 height 8
click at [40, 458] on icon "close-circle" at bounding box center [42, 462] width 8 height 8
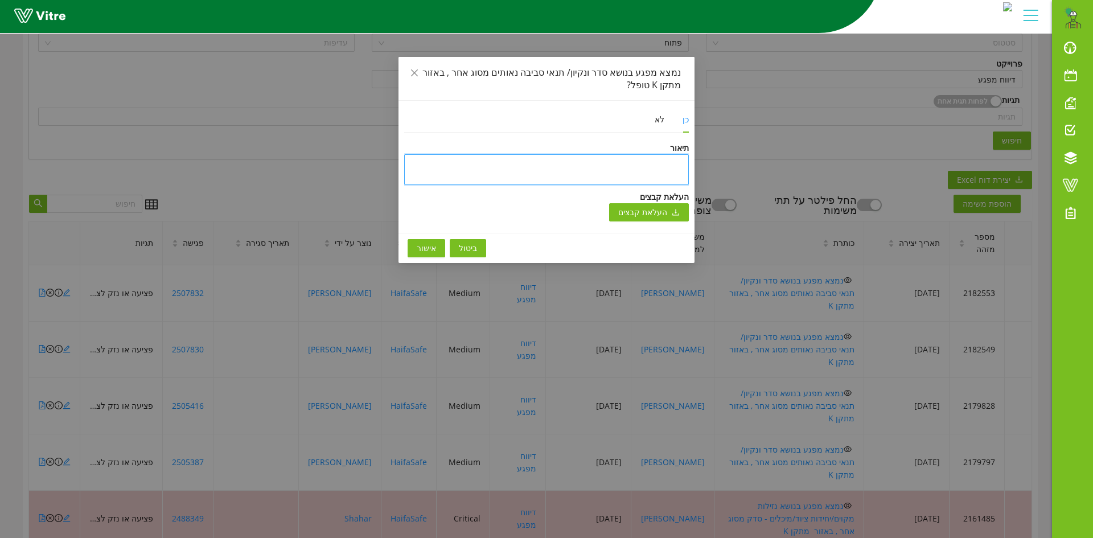
click at [631, 174] on textarea at bounding box center [546, 169] width 285 height 31
paste textarea "טופל וניסגר בתוכנה"
type textarea "טופל וניסגר בתוכנה"
click at [433, 250] on span "אישור" at bounding box center [426, 248] width 19 height 13
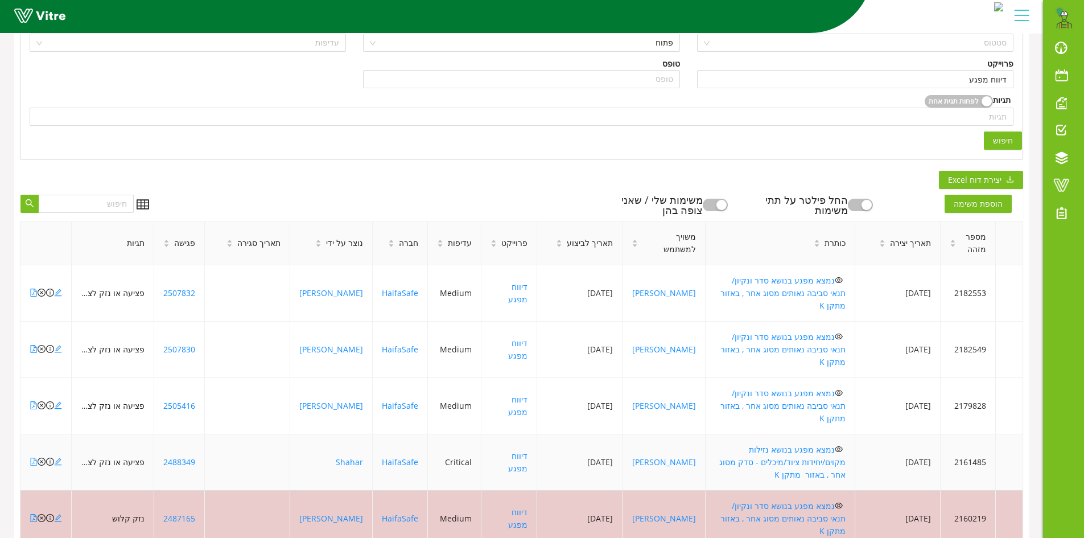
click at [33, 458] on icon "file-pdf" at bounding box center [34, 462] width 8 height 8
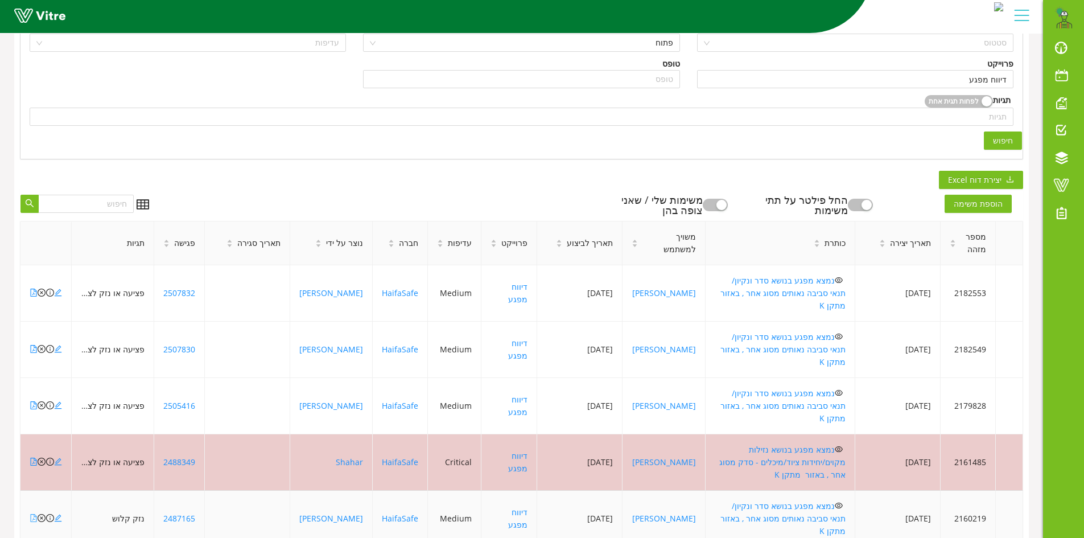
click at [33, 514] on icon "file-pdf" at bounding box center [34, 518] width 8 height 8
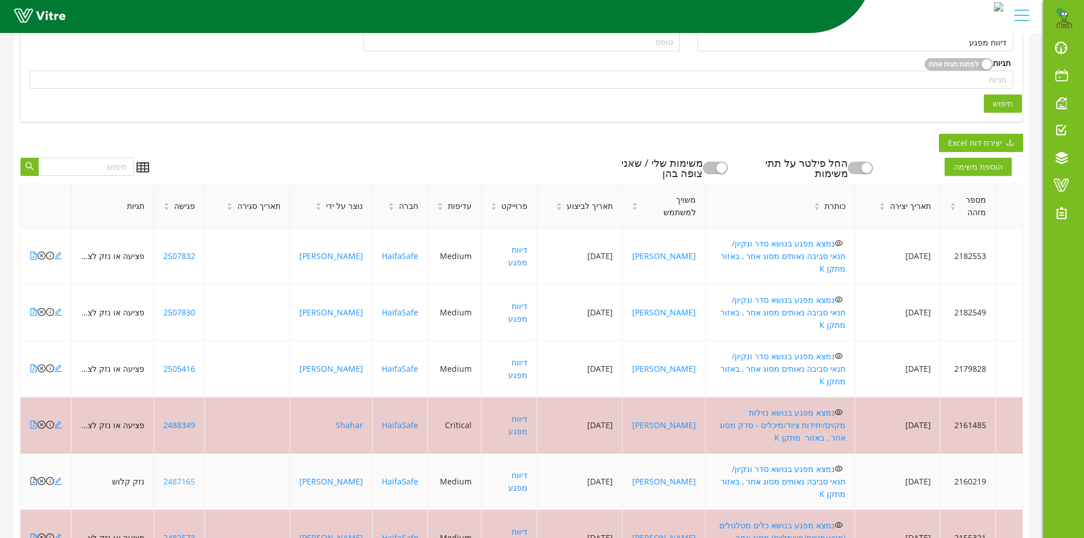
scroll to position [276, 0]
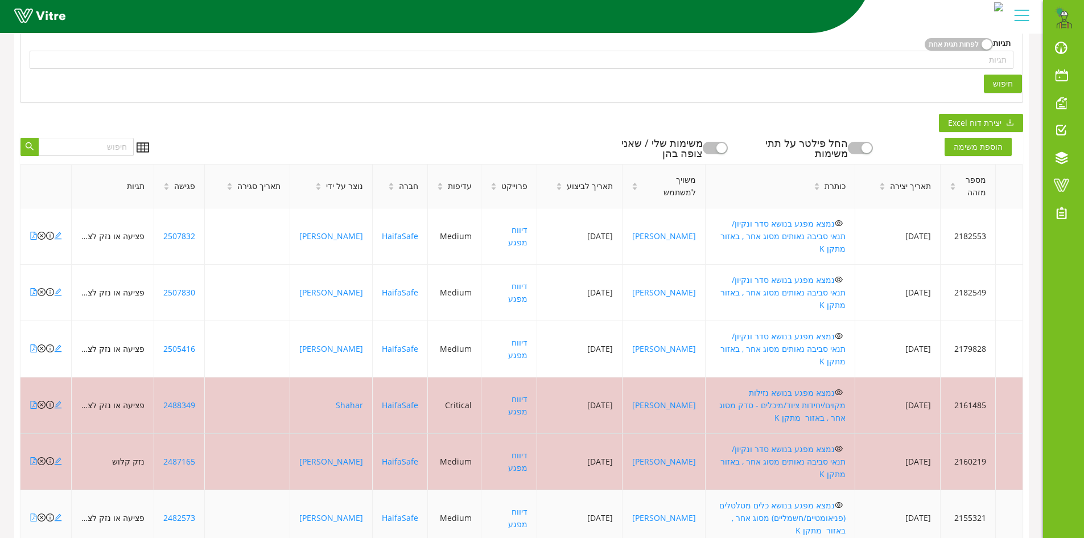
click at [34, 513] on icon "file-pdf" at bounding box center [34, 517] width 6 height 8
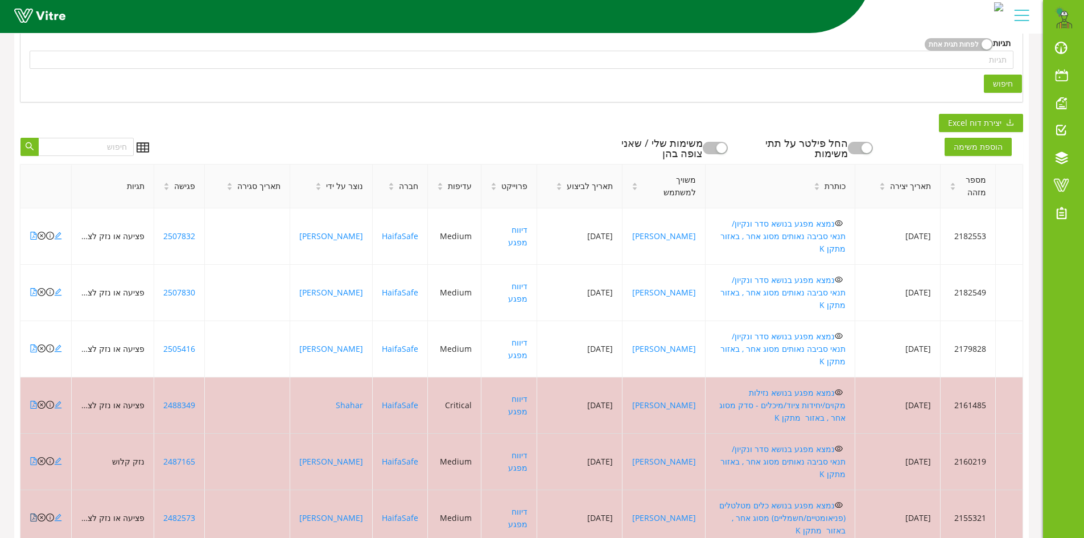
scroll to position [285, 0]
